Goal: Transaction & Acquisition: Purchase product/service

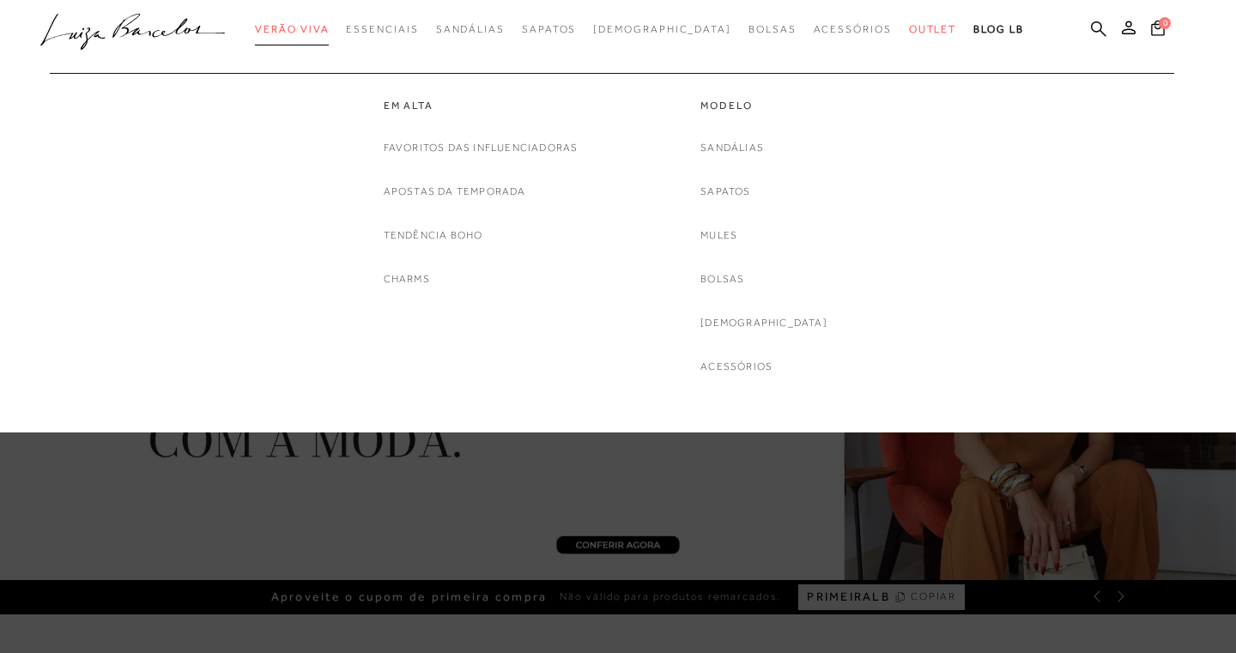
click at [329, 31] on span "Verão Viva" at bounding box center [292, 29] width 74 height 12
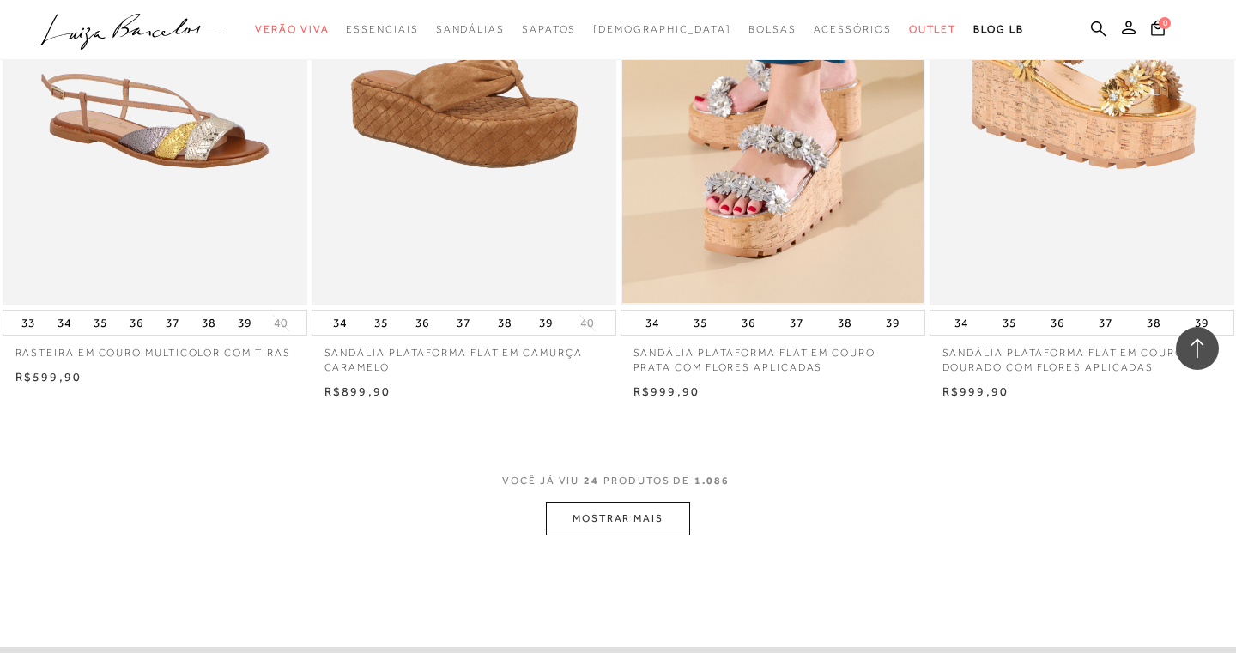
scroll to position [3117, 0]
click at [621, 507] on button "MOSTRAR MAIS" at bounding box center [618, 517] width 144 height 33
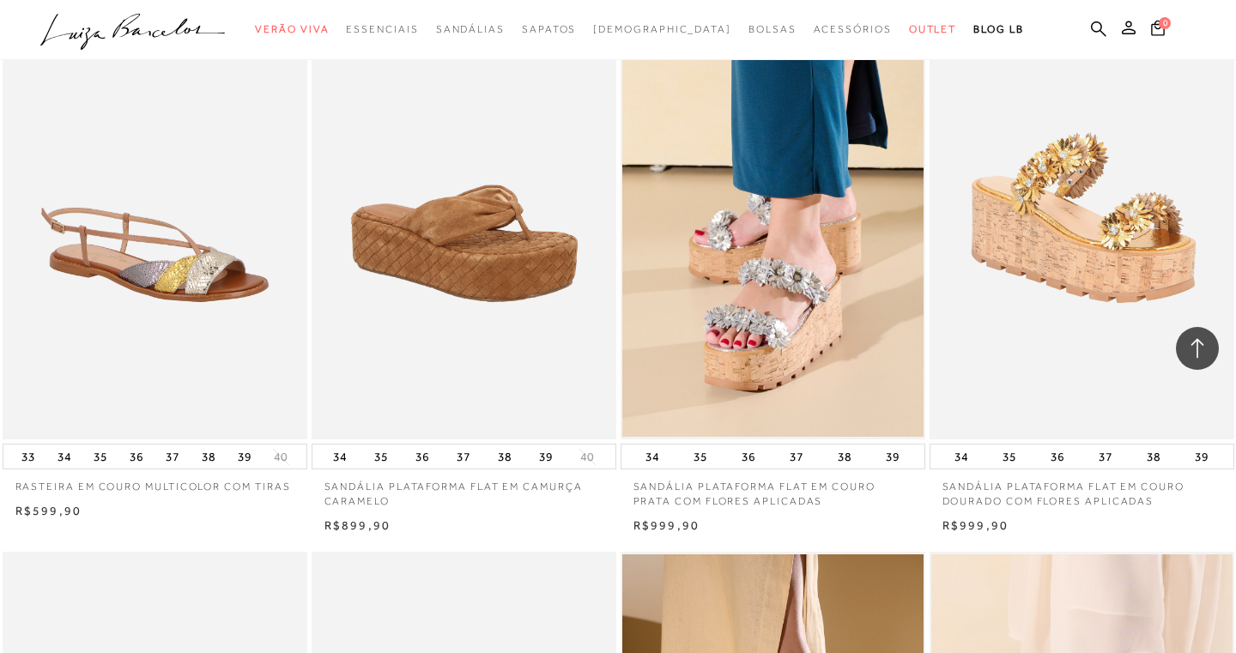
scroll to position [2910, 0]
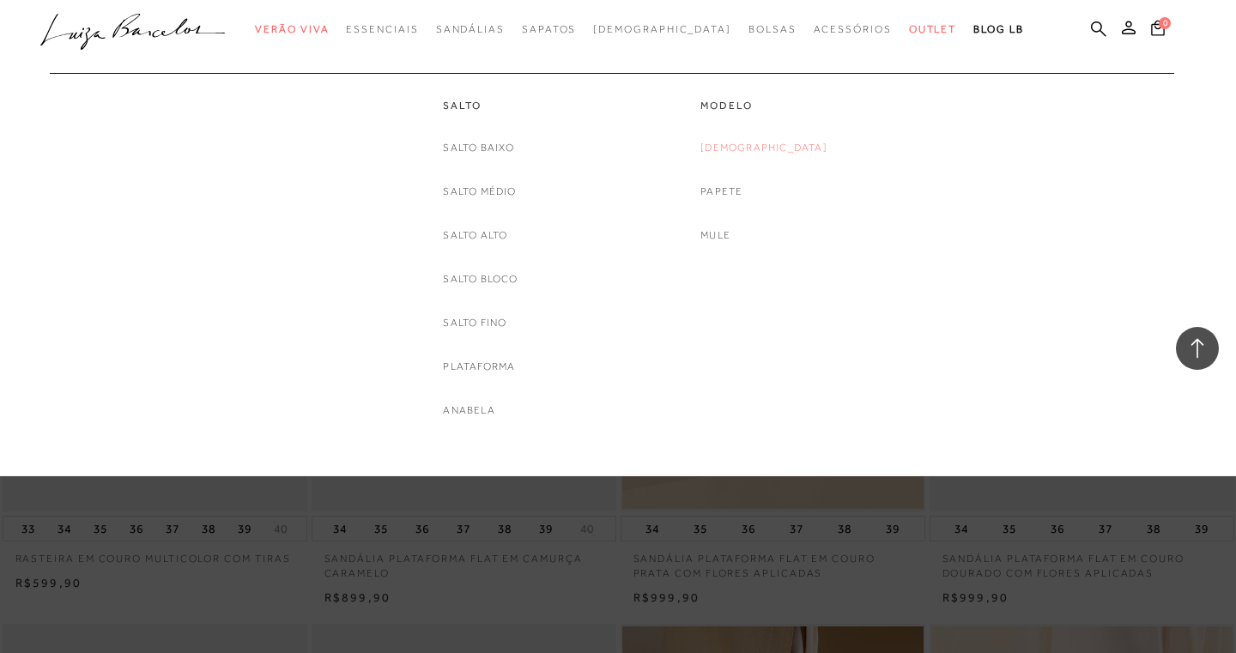
click at [765, 146] on link "[DEMOGRAPHIC_DATA]" at bounding box center [764, 148] width 127 height 18
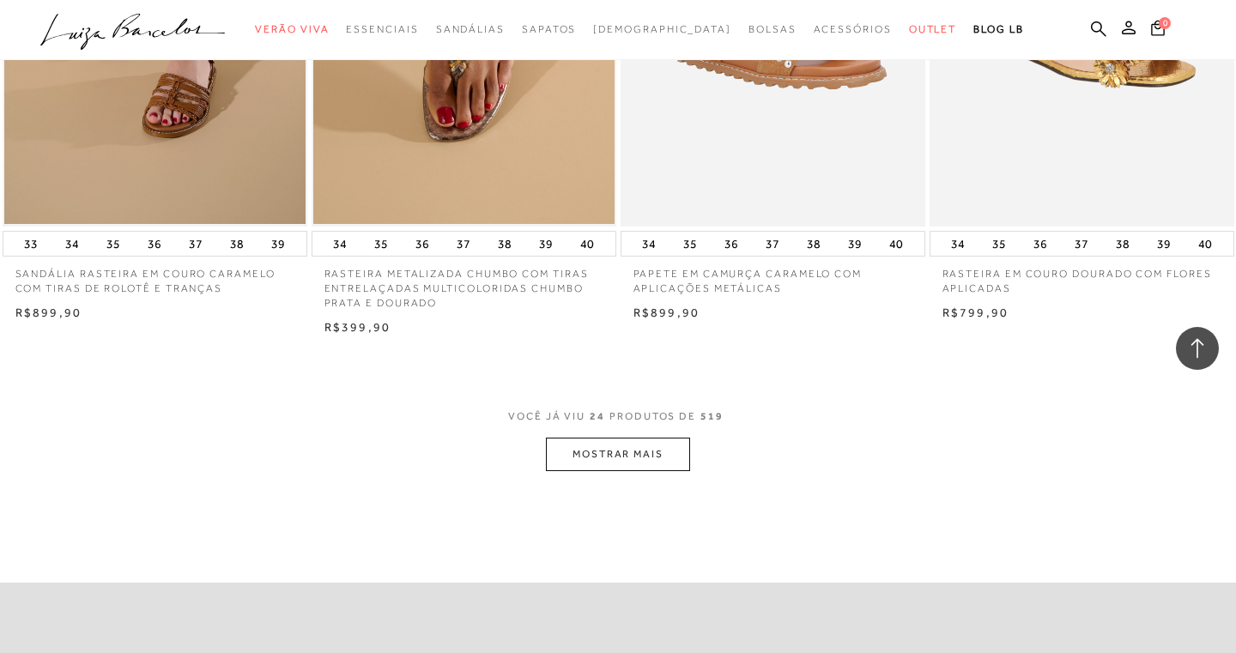
scroll to position [3472, 0]
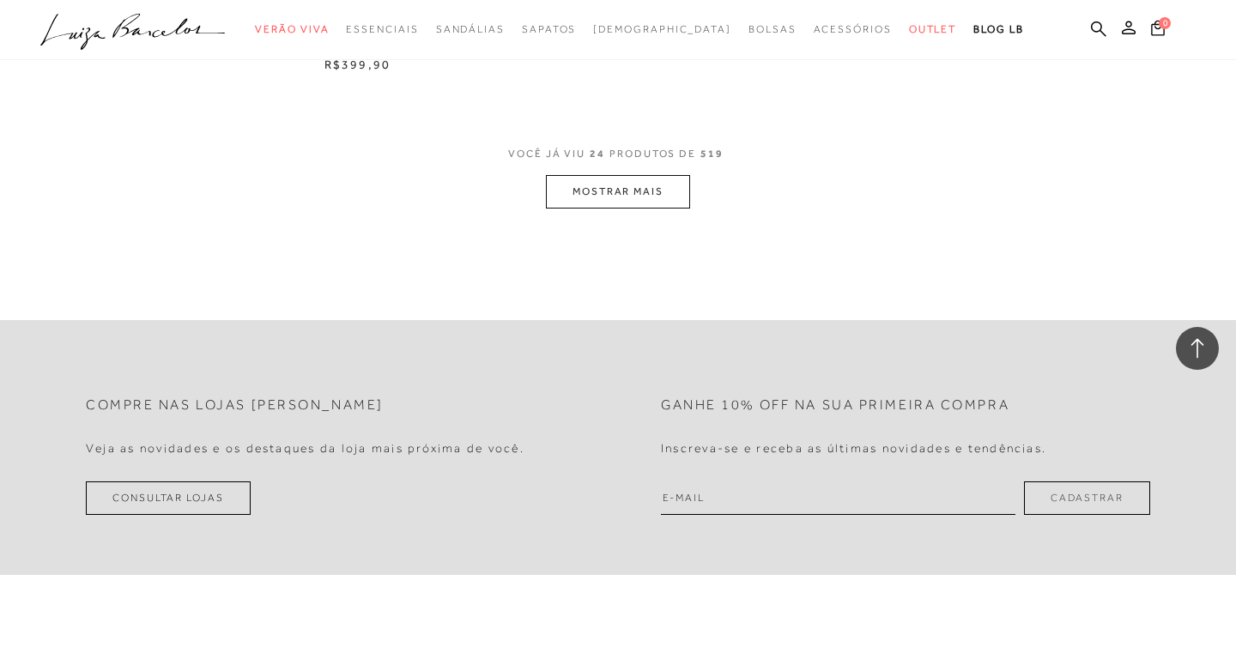
click at [642, 175] on button "MOSTRAR MAIS" at bounding box center [618, 191] width 144 height 33
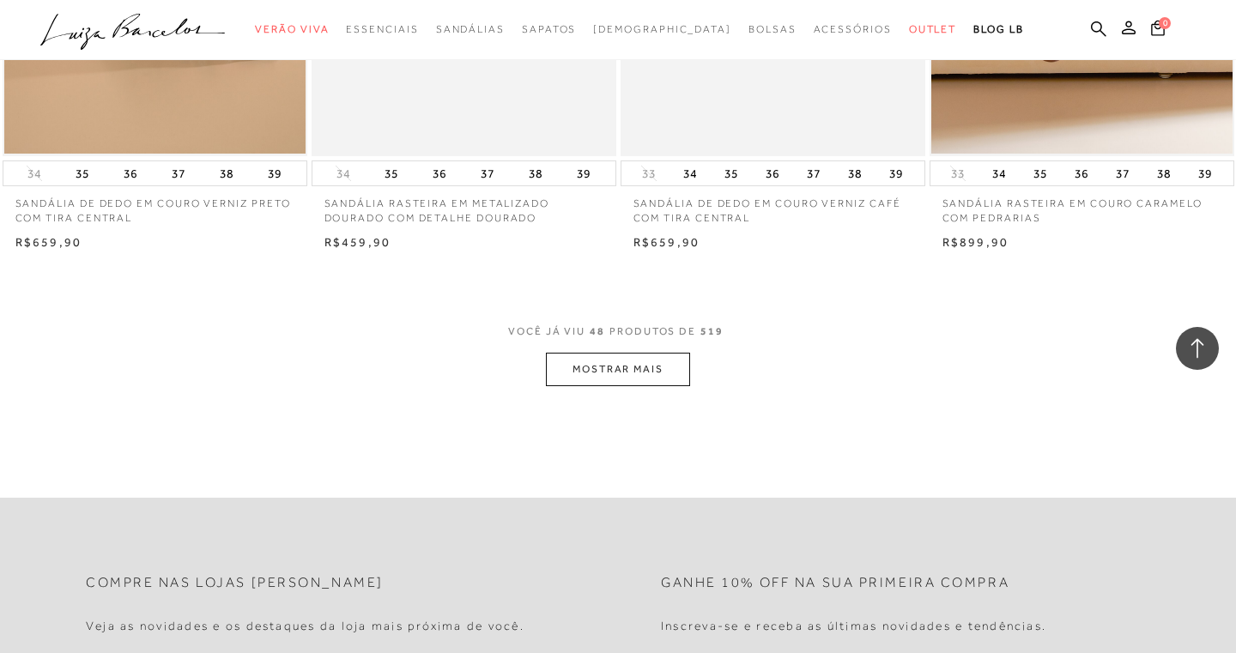
scroll to position [6717, 0]
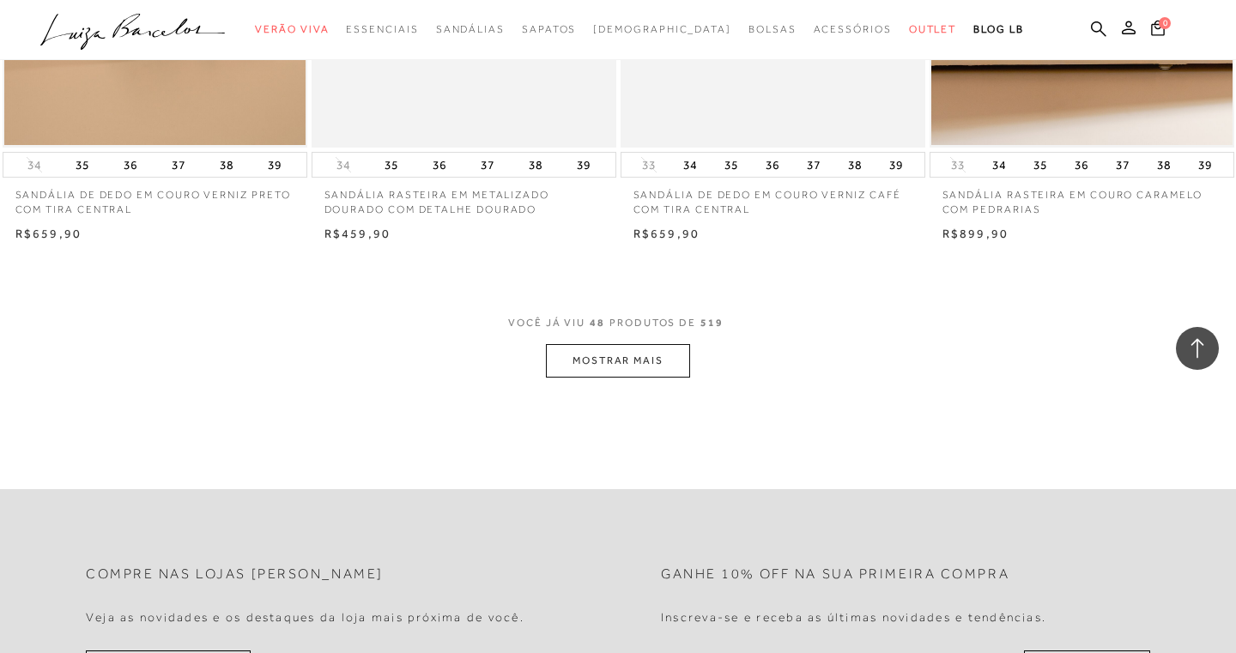
click at [598, 344] on button "MOSTRAR MAIS" at bounding box center [618, 360] width 144 height 33
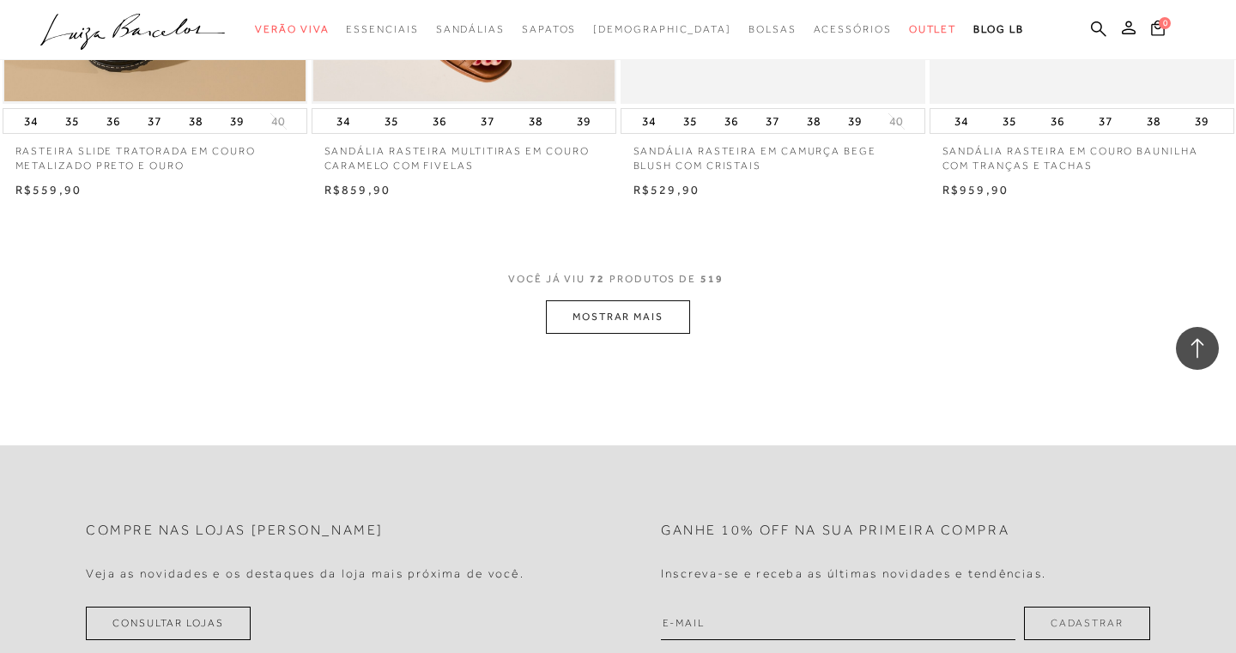
scroll to position [10177, 0]
click at [659, 298] on button "MOSTRAR MAIS" at bounding box center [618, 314] width 144 height 33
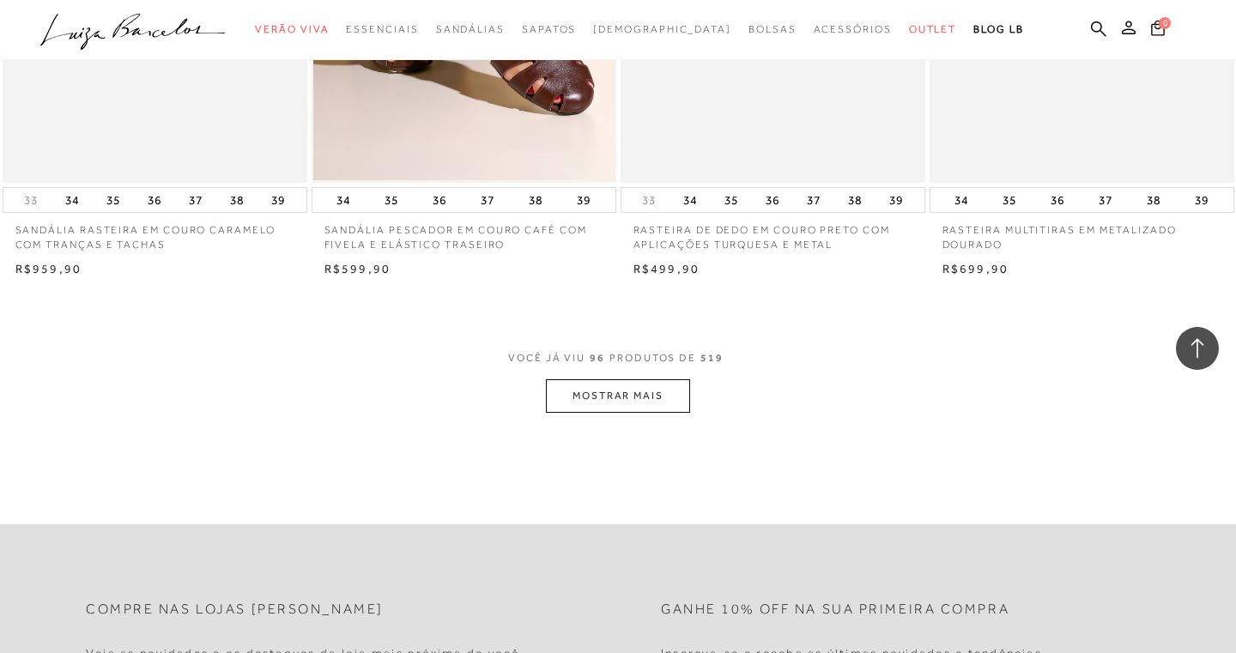
scroll to position [13512, 0]
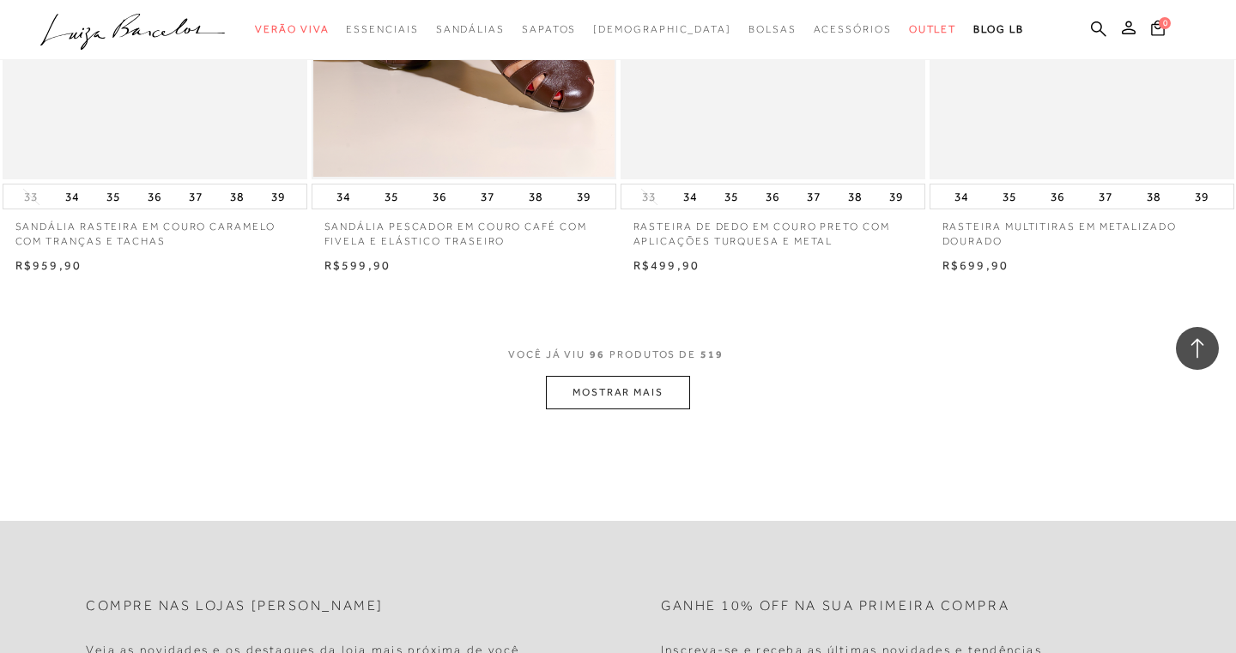
click at [627, 376] on button "MOSTRAR MAIS" at bounding box center [618, 392] width 144 height 33
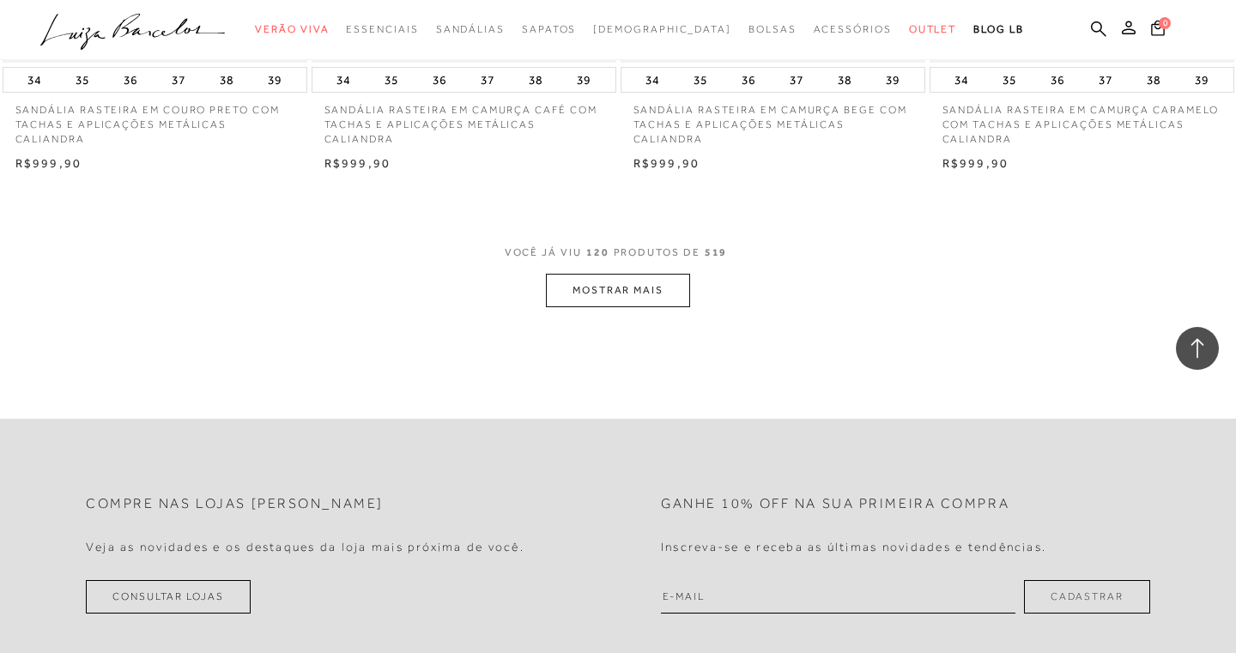
scroll to position [17091, 0]
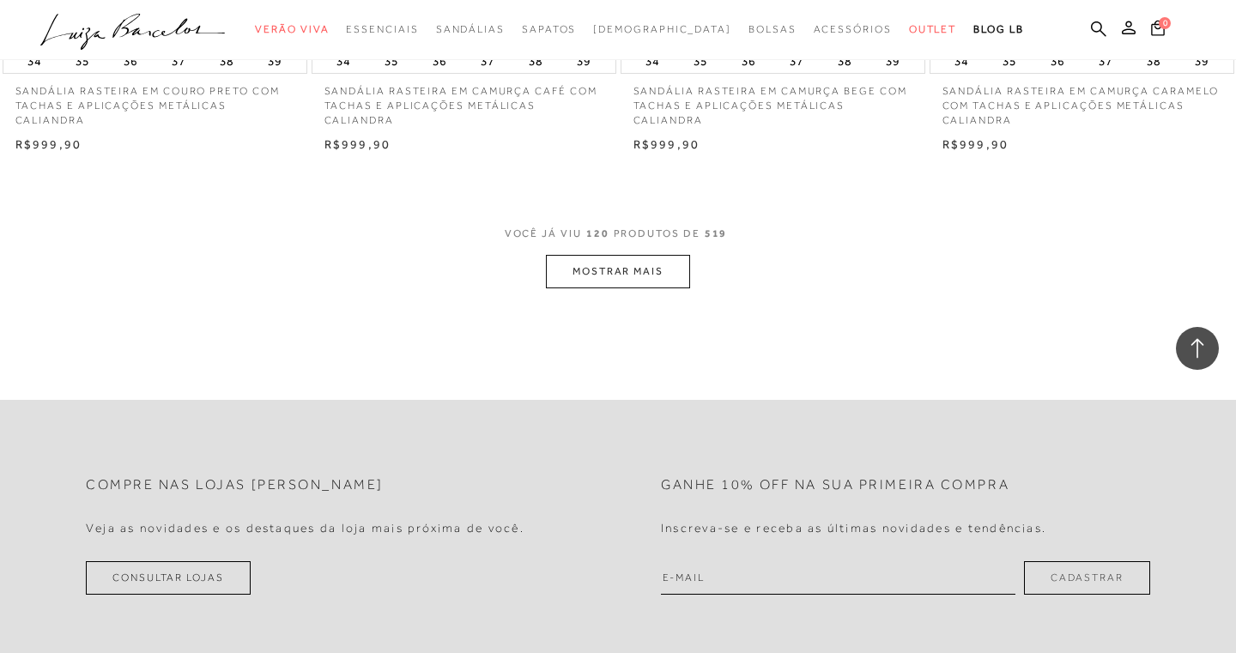
click at [628, 255] on button "MOSTRAR MAIS" at bounding box center [618, 271] width 144 height 33
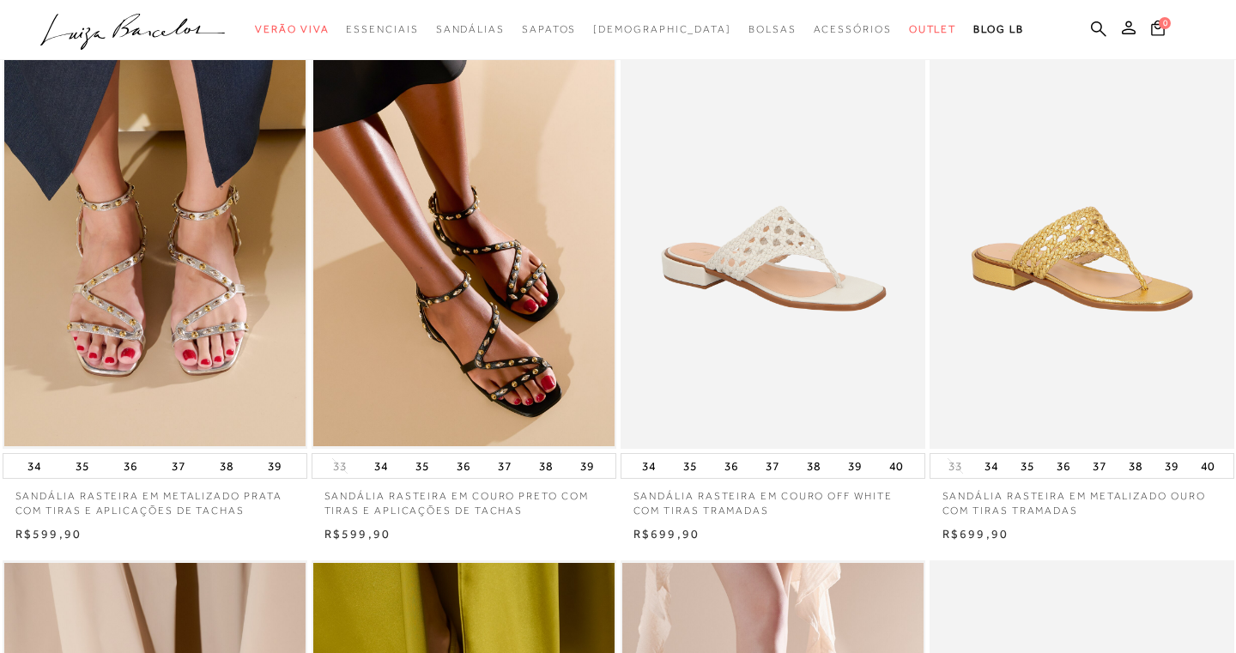
scroll to position [0, 0]
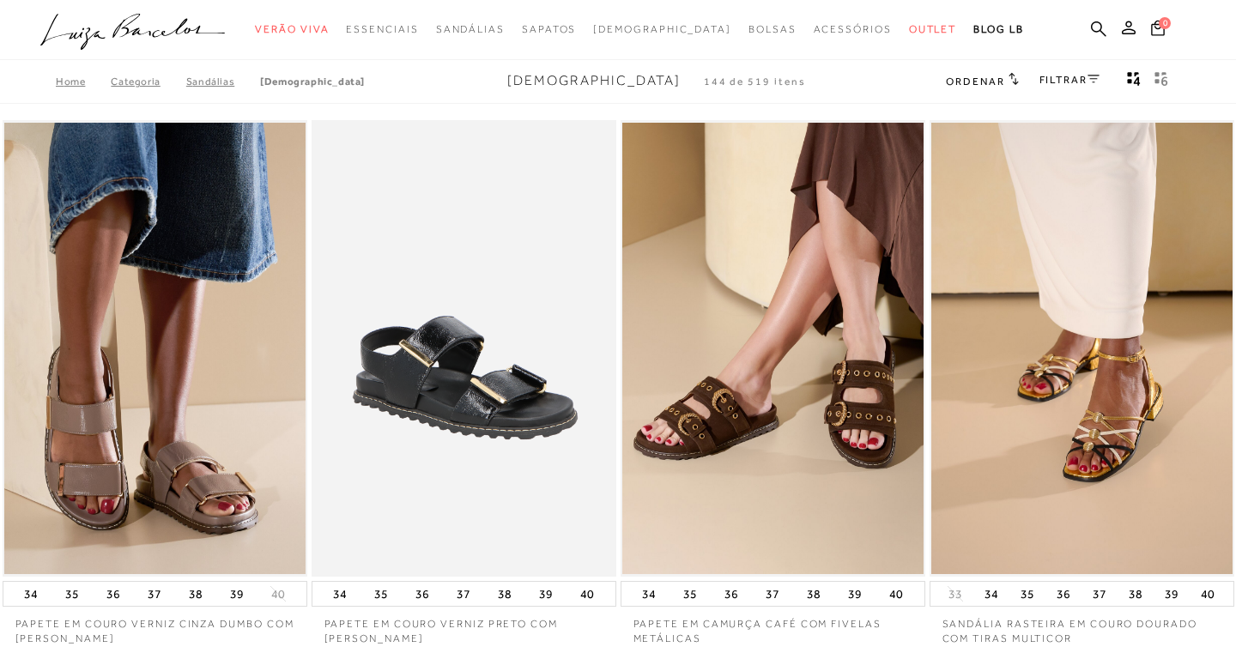
click at [1084, 80] on link "FILTRAR" at bounding box center [1070, 80] width 60 height 12
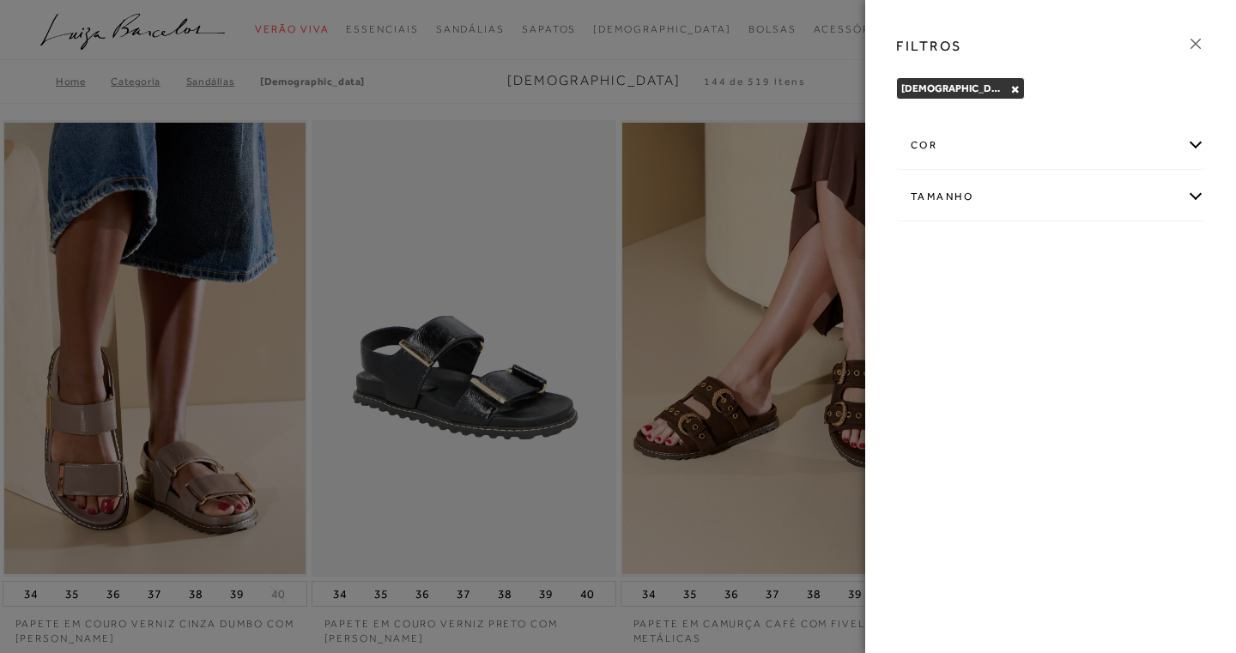
click at [1028, 156] on div "cor" at bounding box center [1050, 146] width 307 height 46
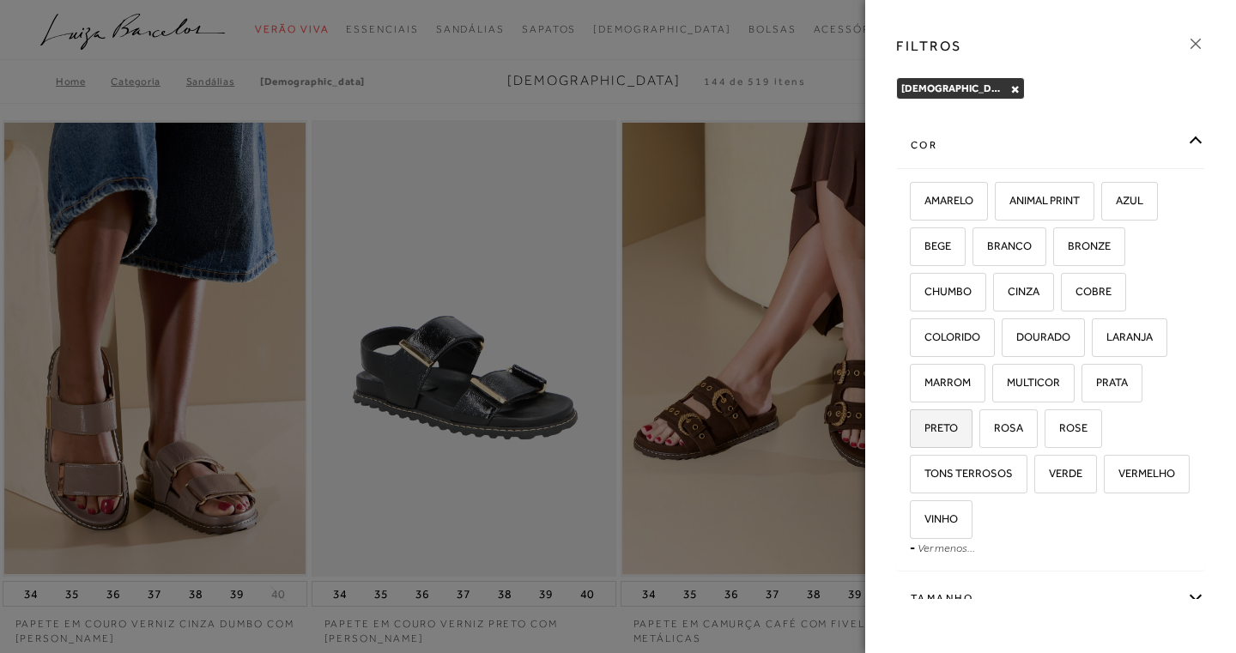
click at [936, 425] on span "PRETO" at bounding box center [935, 428] width 46 height 13
click at [925, 425] on input "PRETO" at bounding box center [916, 430] width 17 height 17
checkbox input "true"
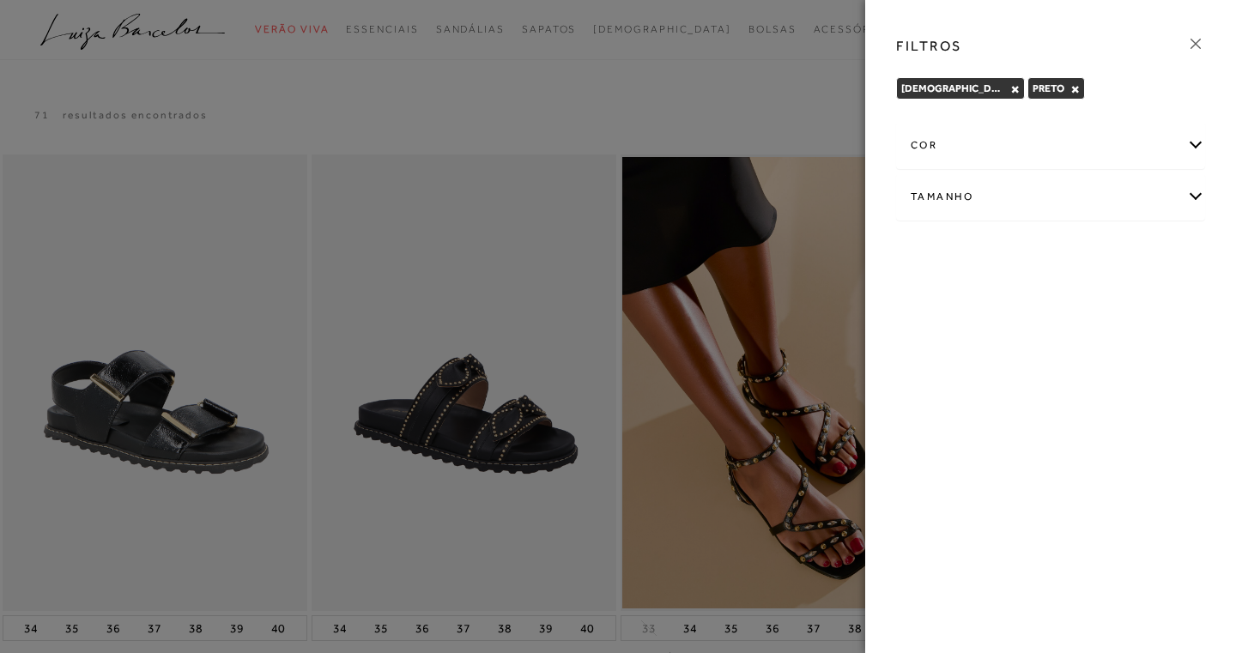
click at [744, 123] on div at bounding box center [618, 326] width 1236 height 653
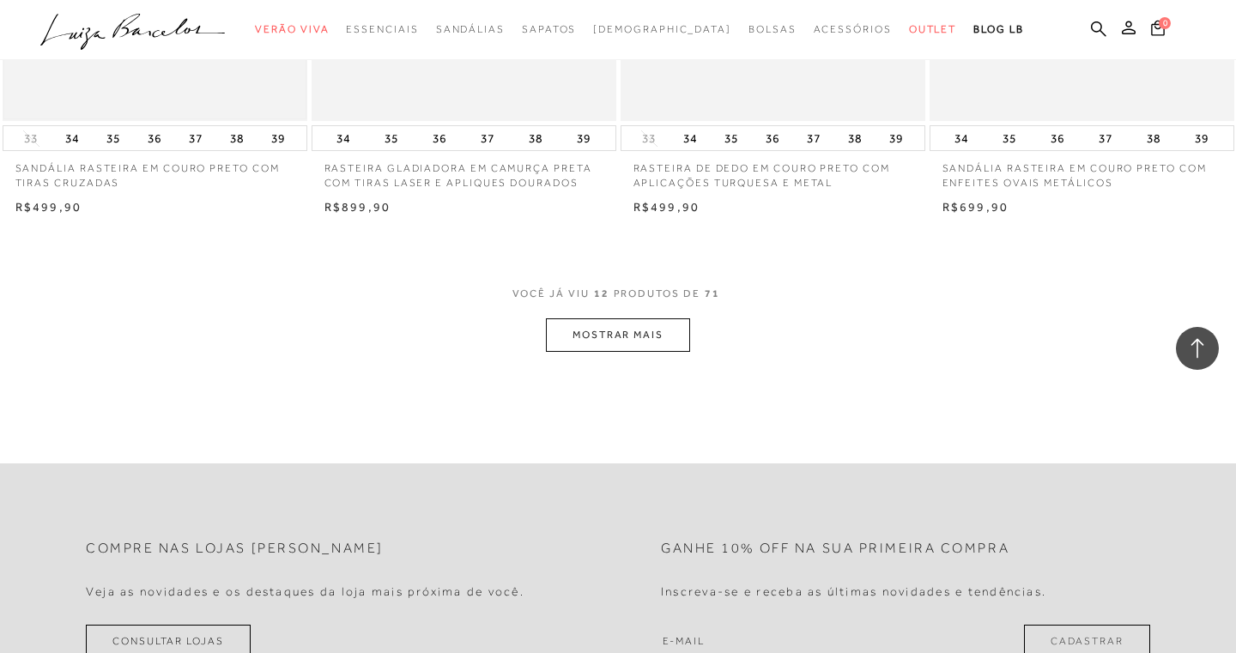
scroll to position [1721, 0]
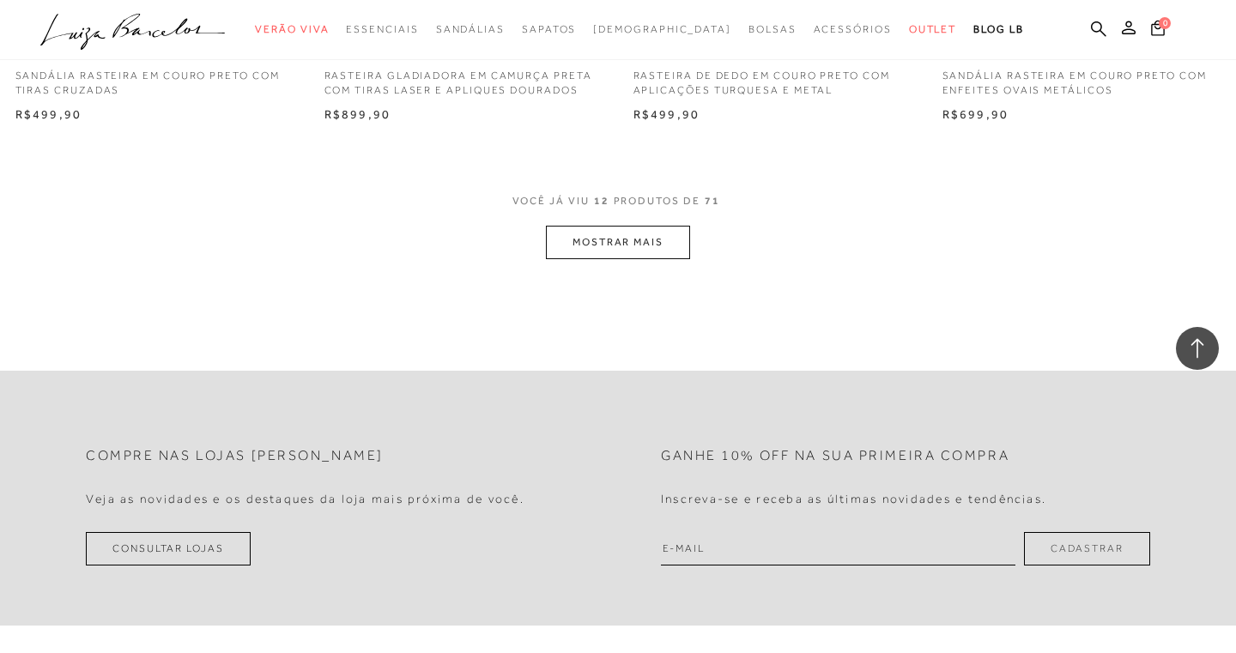
click at [643, 252] on button "MOSTRAR MAIS" at bounding box center [618, 242] width 144 height 33
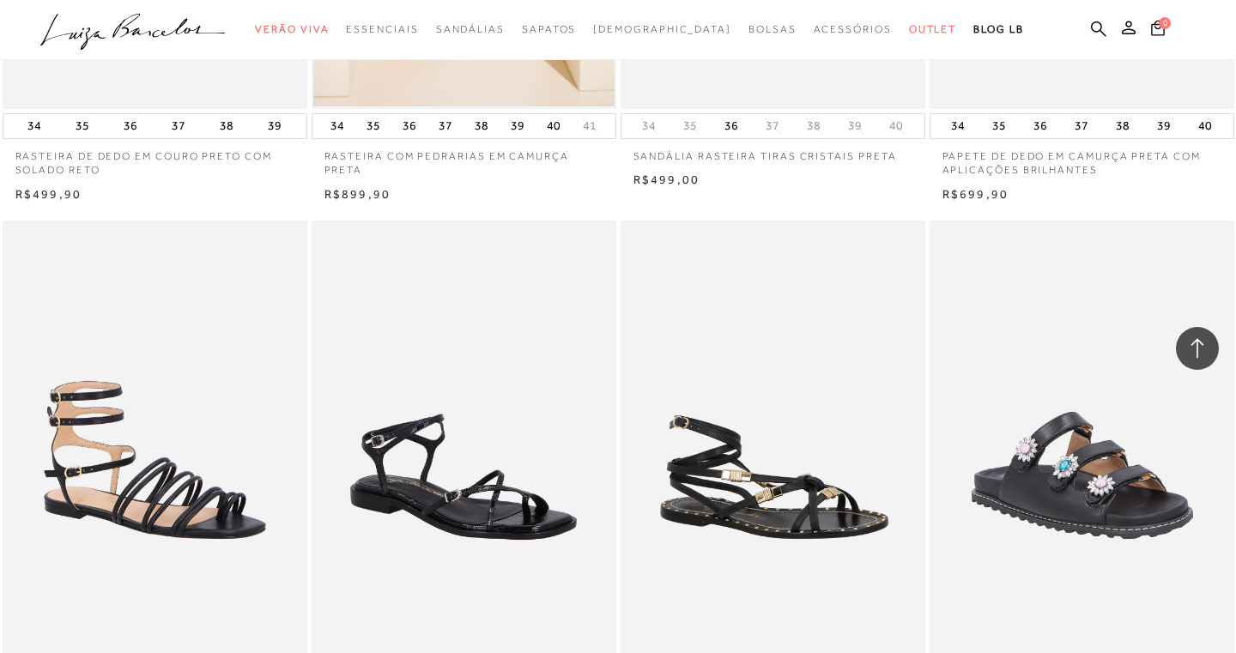
scroll to position [3320, 0]
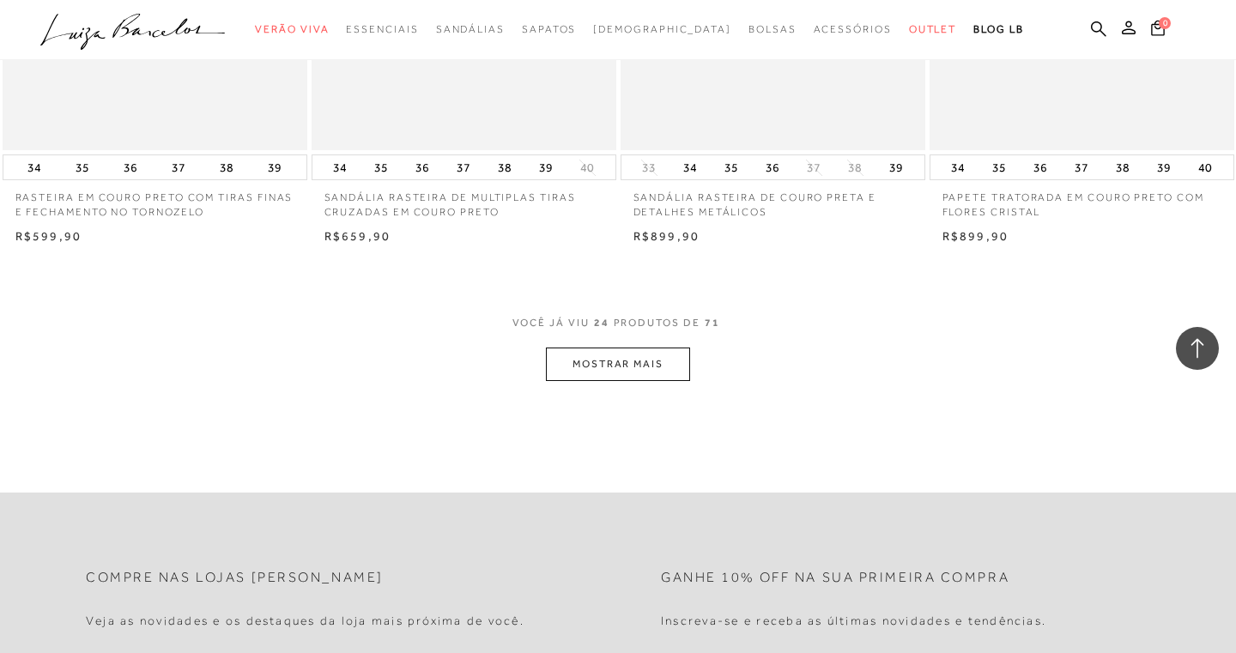
click at [604, 369] on button "MOSTRAR MAIS" at bounding box center [618, 364] width 144 height 33
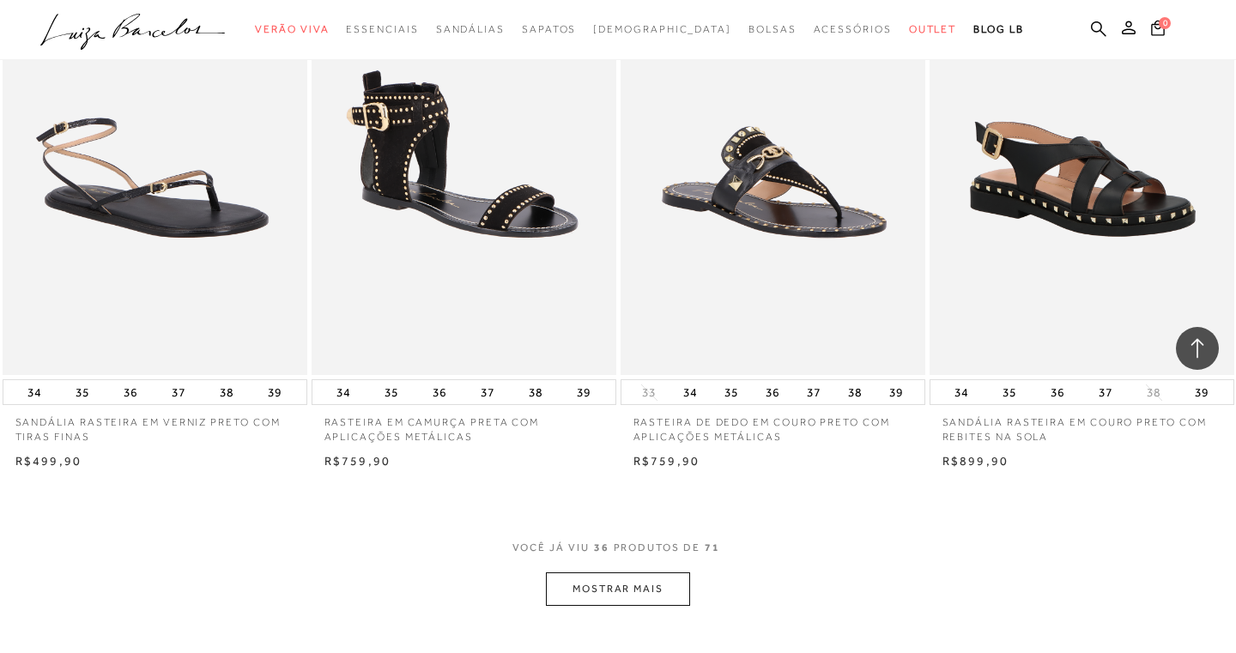
scroll to position [4805, 0]
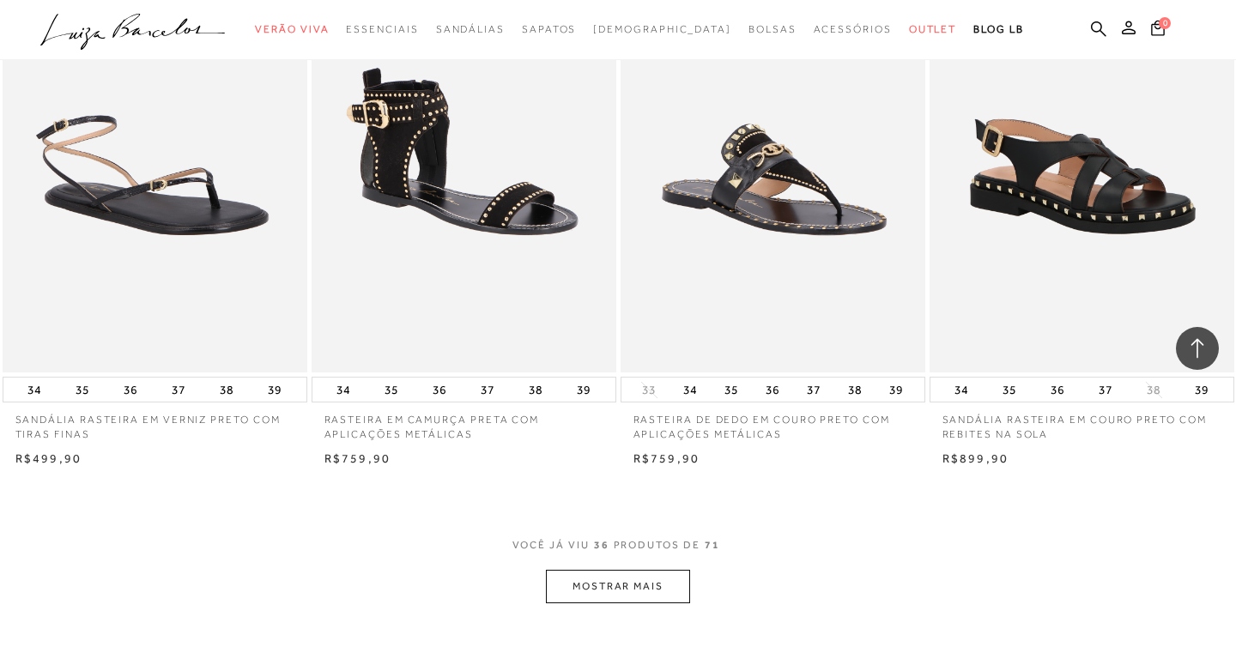
click at [580, 570] on button "MOSTRAR MAIS" at bounding box center [618, 586] width 144 height 33
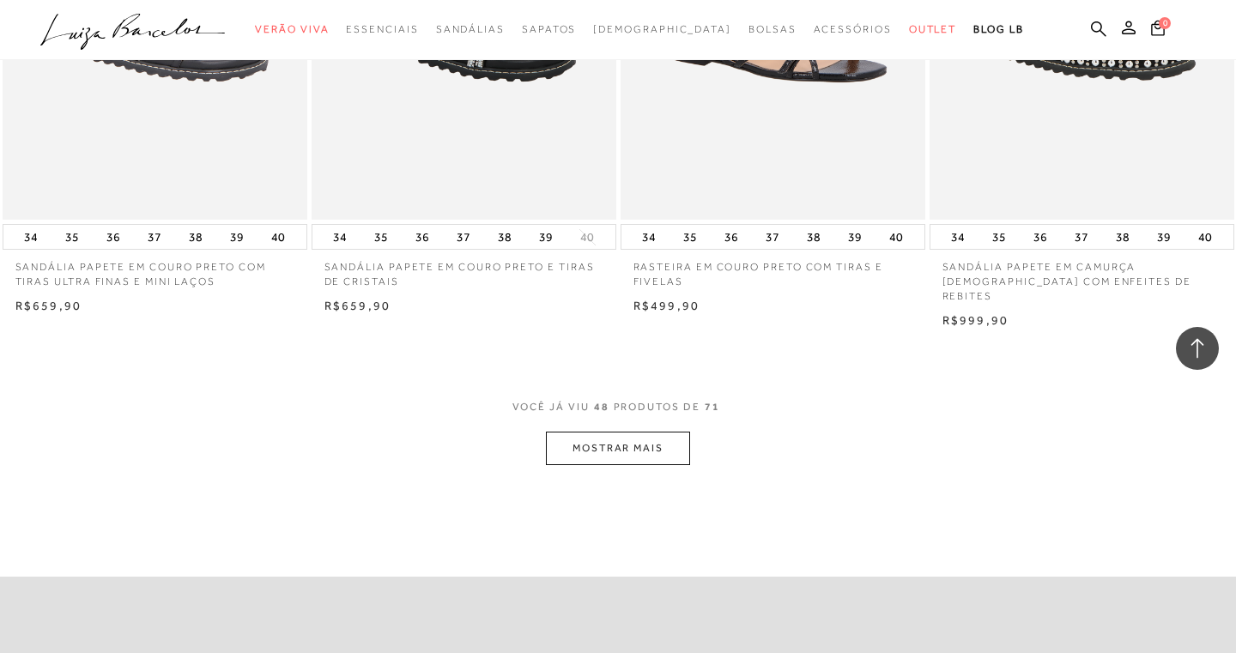
scroll to position [6734, 0]
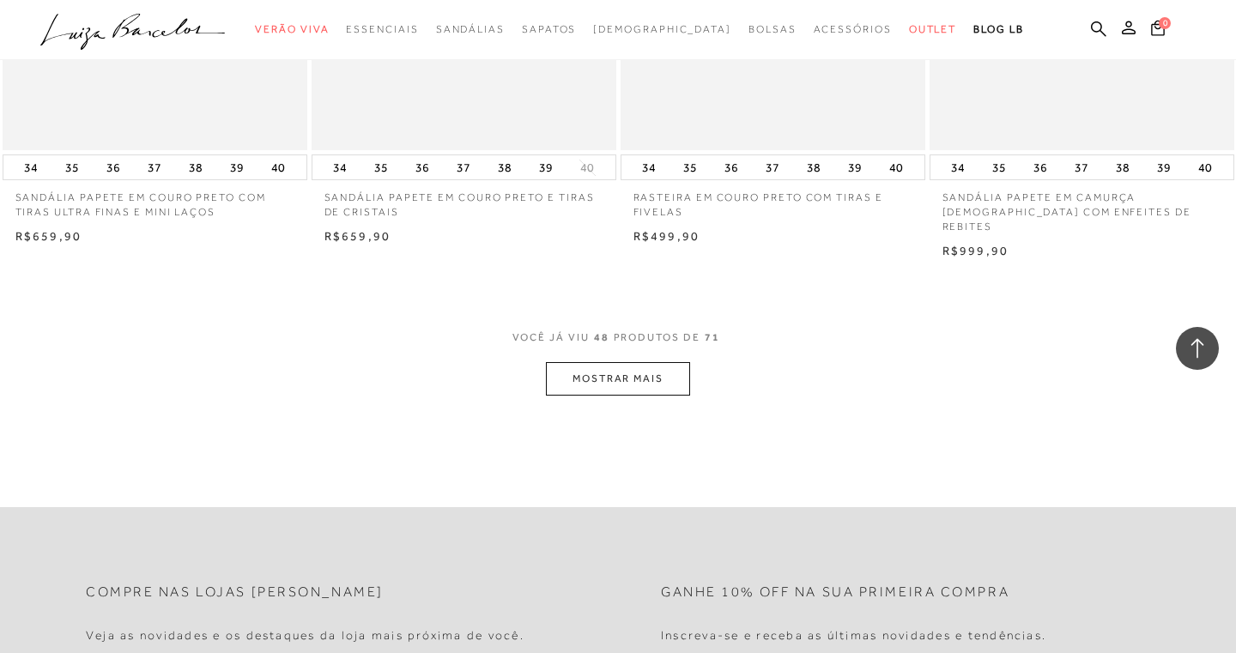
click at [617, 362] on button "MOSTRAR MAIS" at bounding box center [618, 378] width 144 height 33
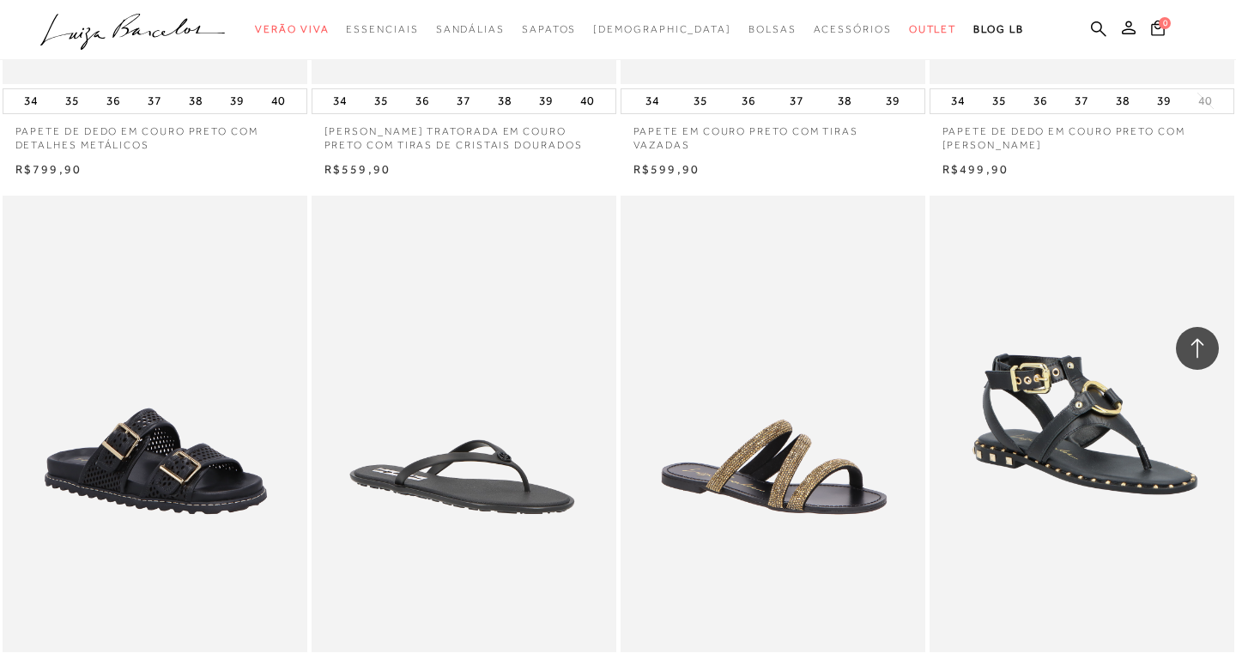
scroll to position [8450, 0]
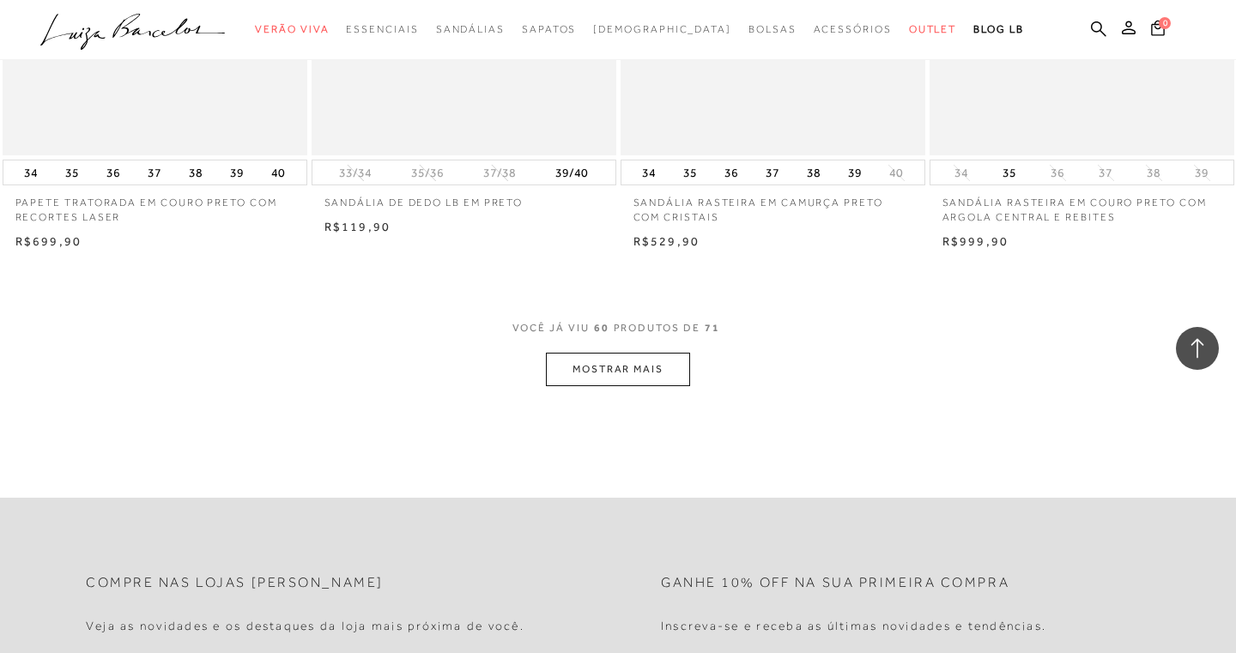
click at [634, 353] on button "MOSTRAR MAIS" at bounding box center [618, 369] width 144 height 33
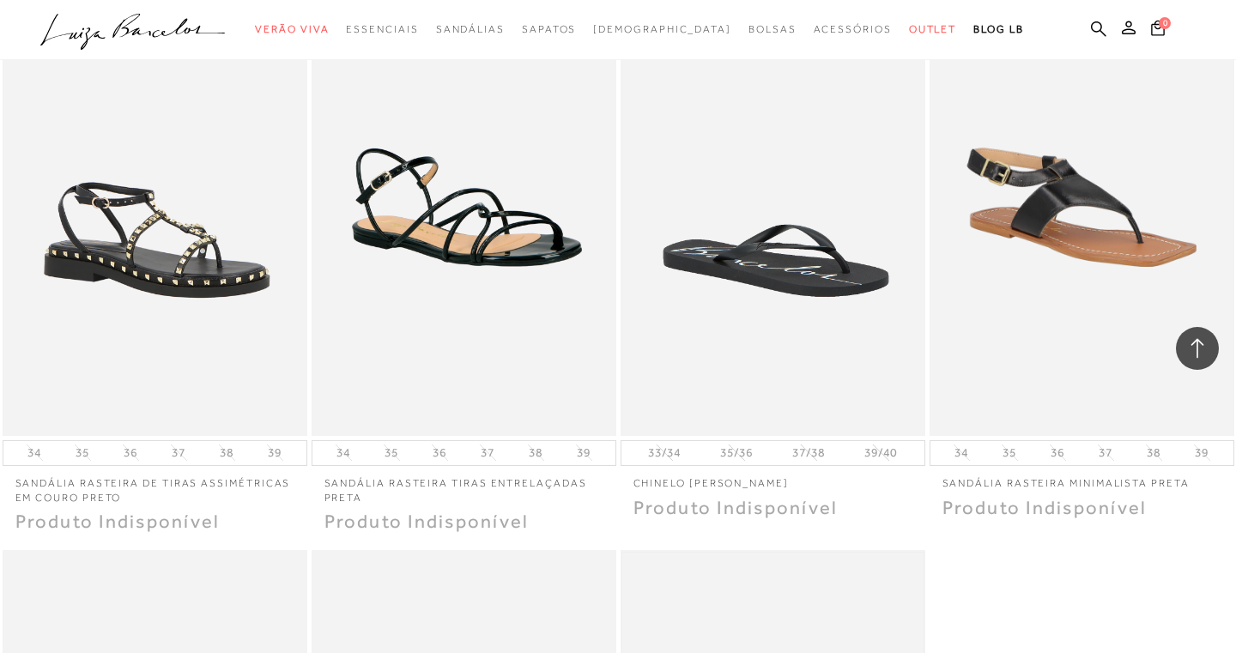
scroll to position [9744, 0]
